Goal: Information Seeking & Learning: Understand process/instructions

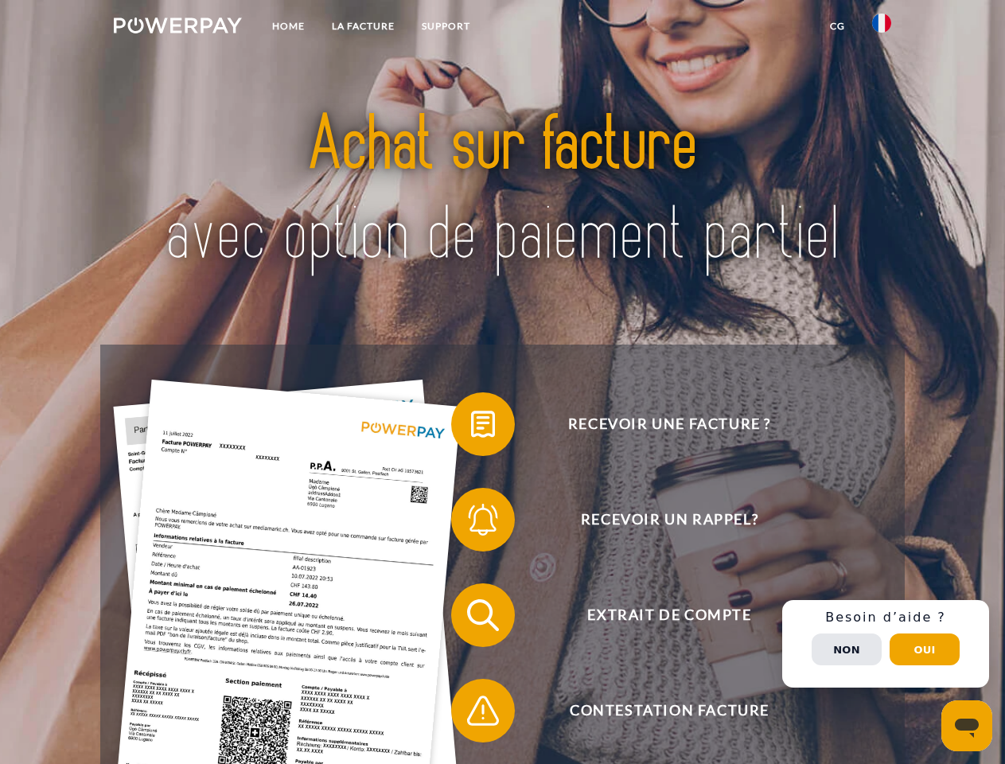
click at [178, 28] on img at bounding box center [178, 26] width 128 height 16
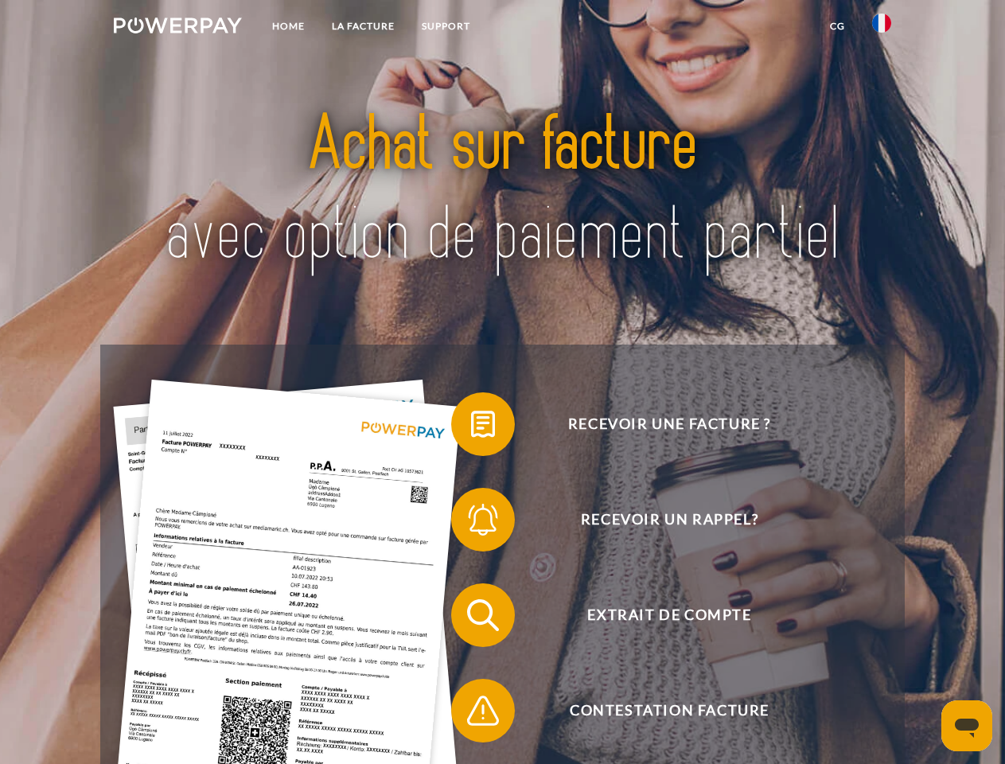
click at [882, 28] on img at bounding box center [881, 23] width 19 height 19
click at [837, 26] on link "CG" at bounding box center [838, 26] width 42 height 29
click at [471, 427] on span at bounding box center [460, 424] width 80 height 80
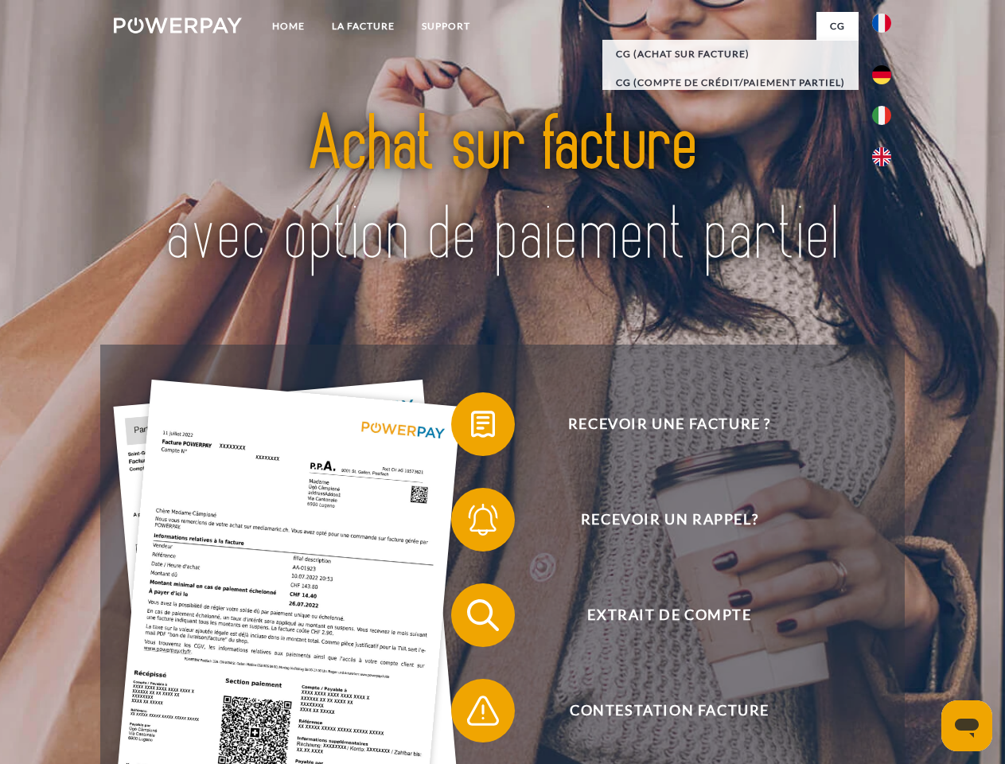
click at [471, 523] on span at bounding box center [460, 520] width 80 height 80
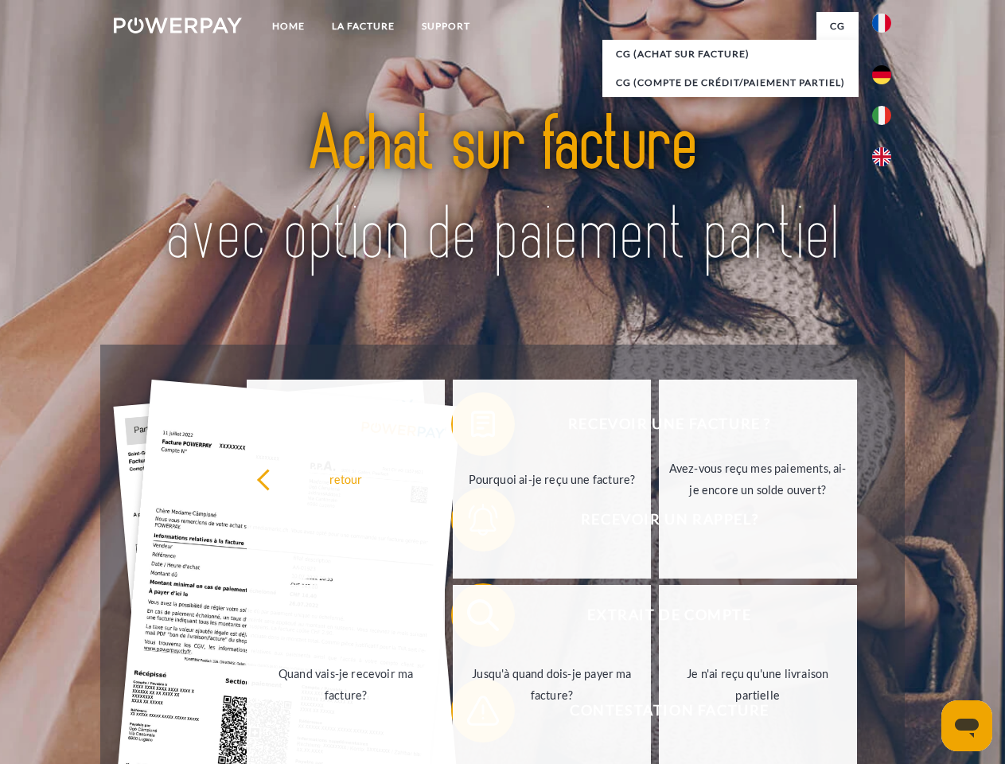
click at [471, 619] on link "Jusqu'à quand dois-je payer ma facture?" at bounding box center [552, 684] width 198 height 199
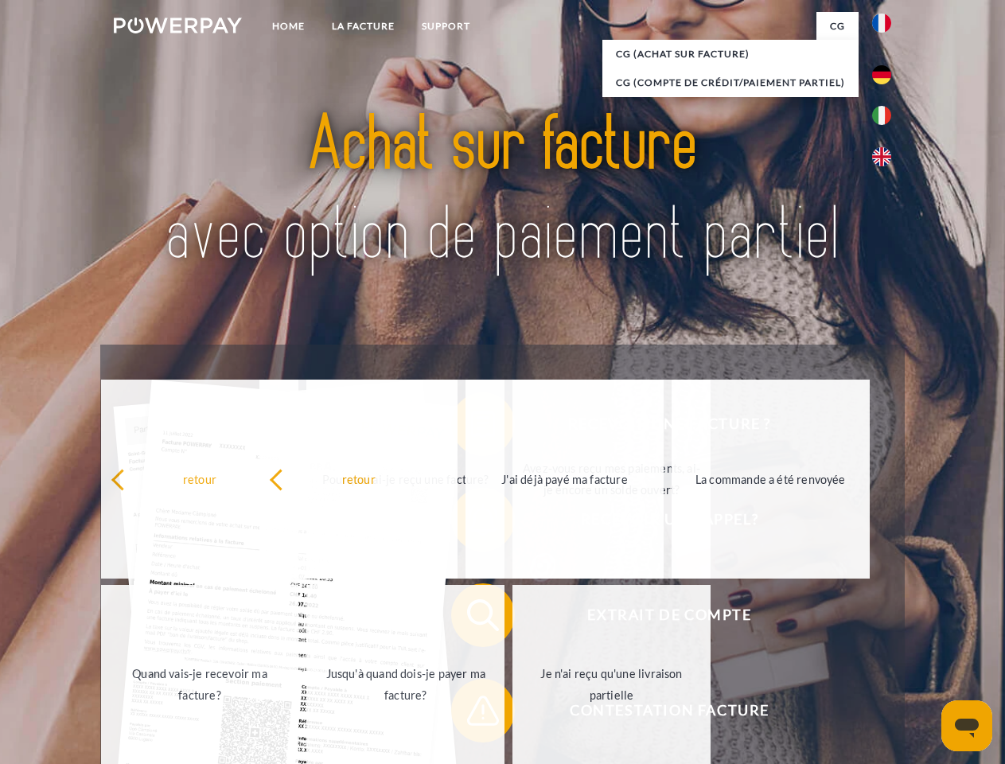
click at [471, 714] on span at bounding box center [460, 711] width 80 height 80
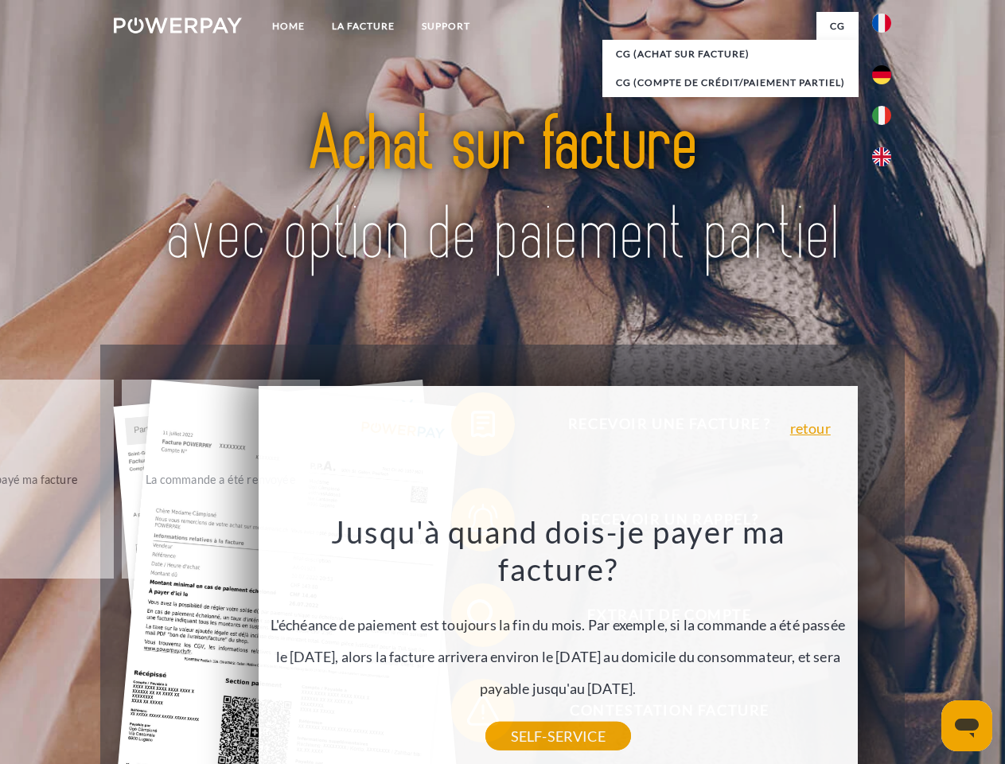
click at [886, 644] on div "Recevoir une facture ? Recevoir un rappel? Extrait de compte retour" at bounding box center [502, 663] width 804 height 637
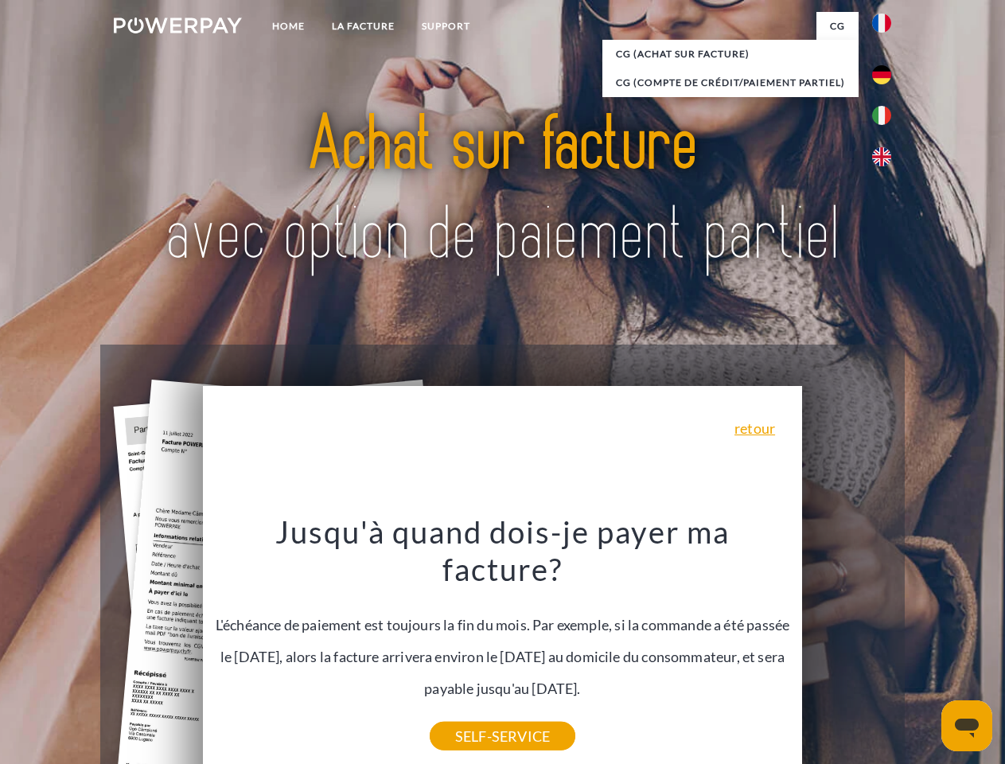
click at [847, 647] on span "Extrait de compte" at bounding box center [669, 616] width 390 height 64
click at [925, 650] on header "Home LA FACTURE Support" at bounding box center [502, 549] width 1005 height 1099
